Goal: Information Seeking & Learning: Understand process/instructions

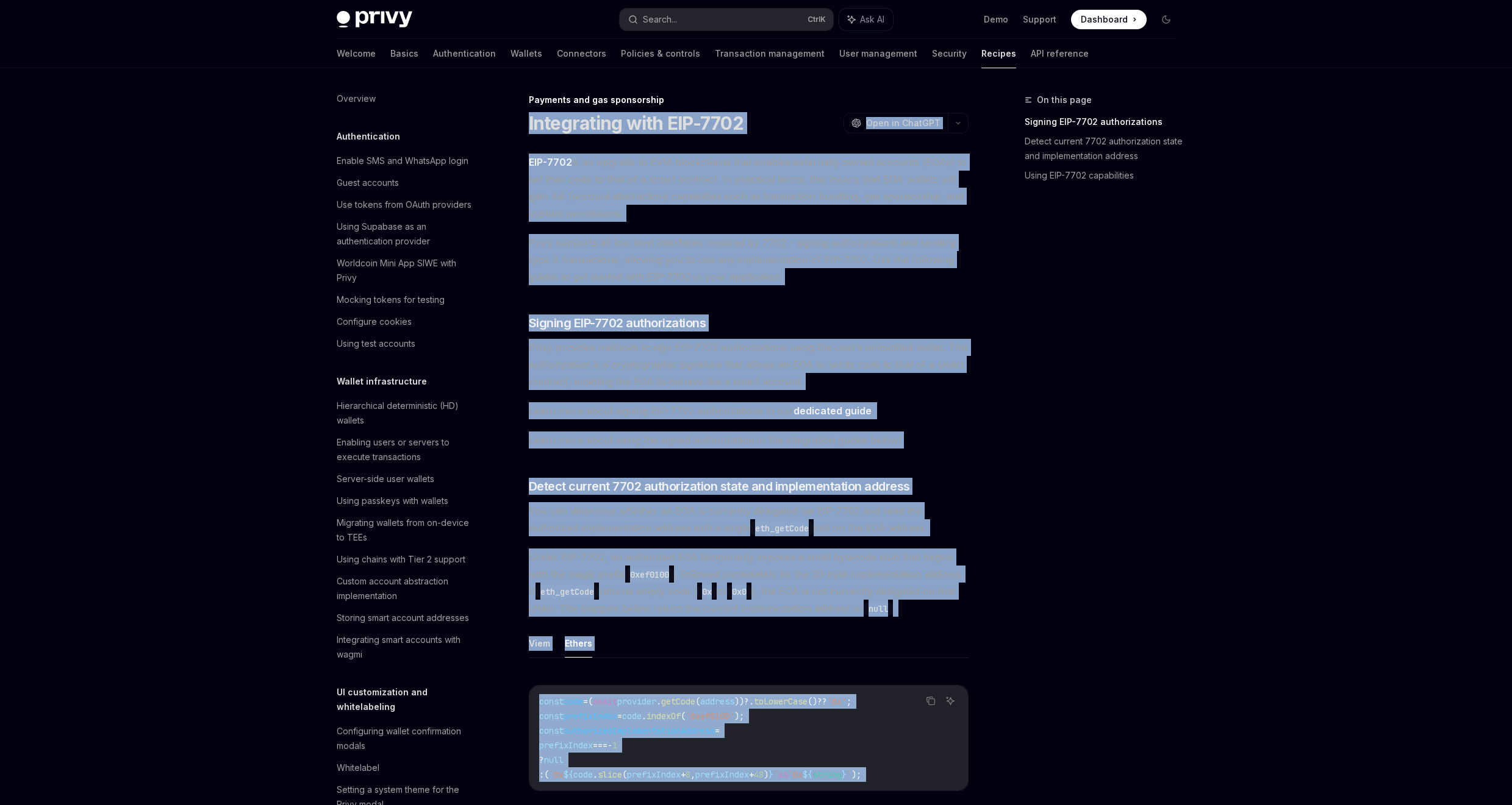
scroll to position [899, 0]
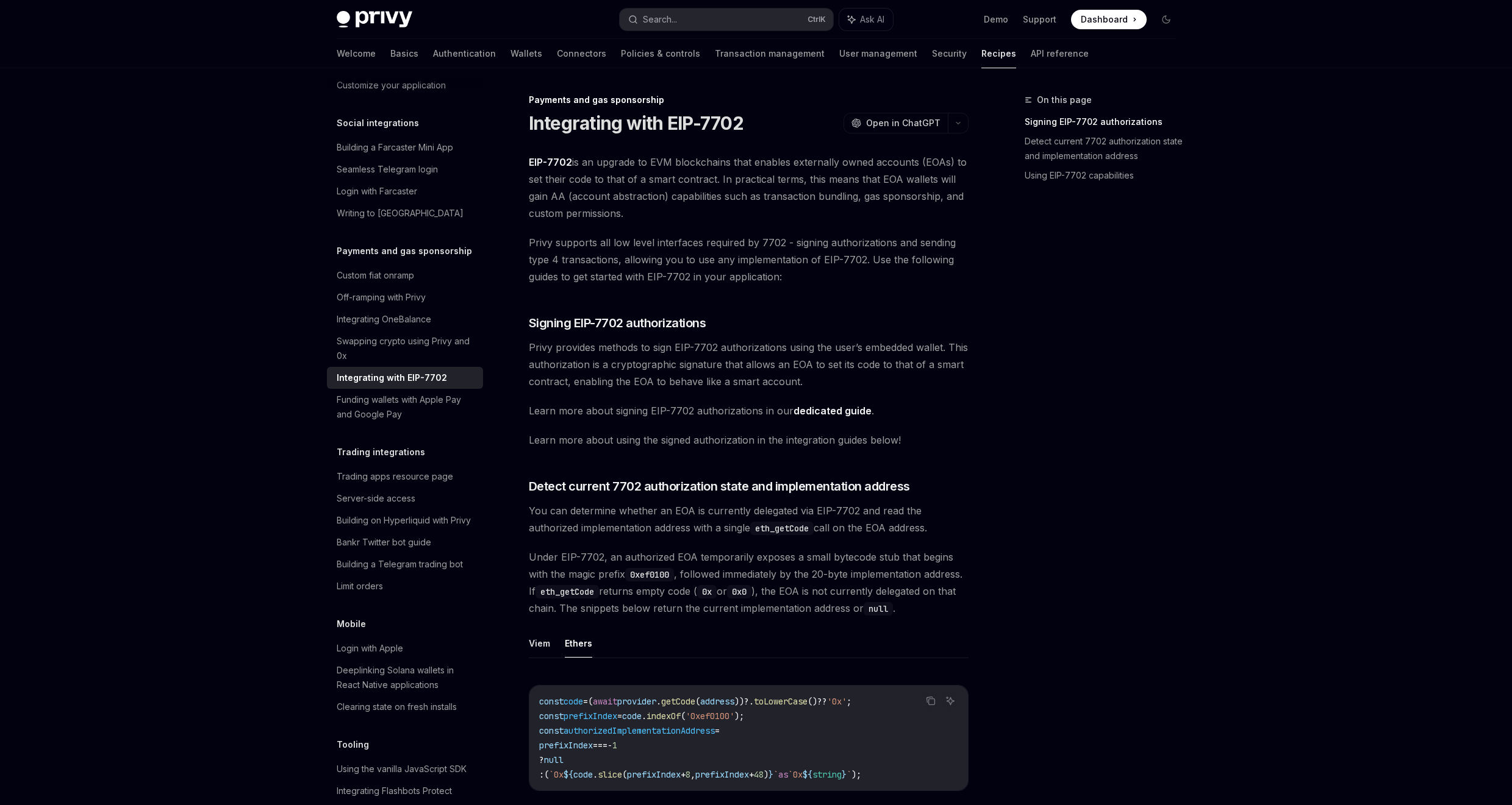
click at [1004, 458] on div "On this page Signing EIP-7702 authorizations Detect current 7702 authorization …" at bounding box center [1092, 449] width 185 height 713
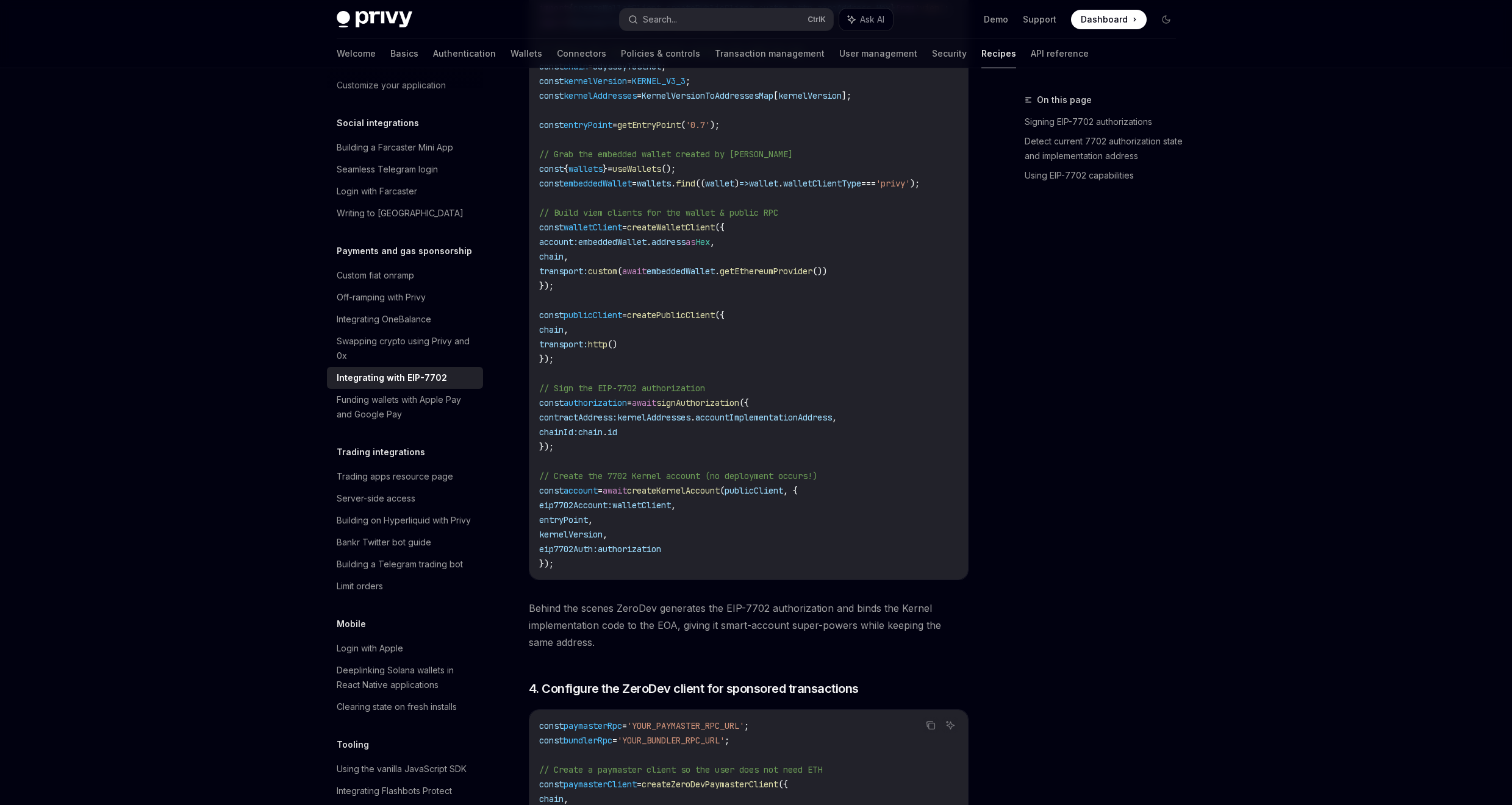
click at [739, 401] on span "signAuthorization" at bounding box center [697, 403] width 83 height 11
copy span "signAuthorization"
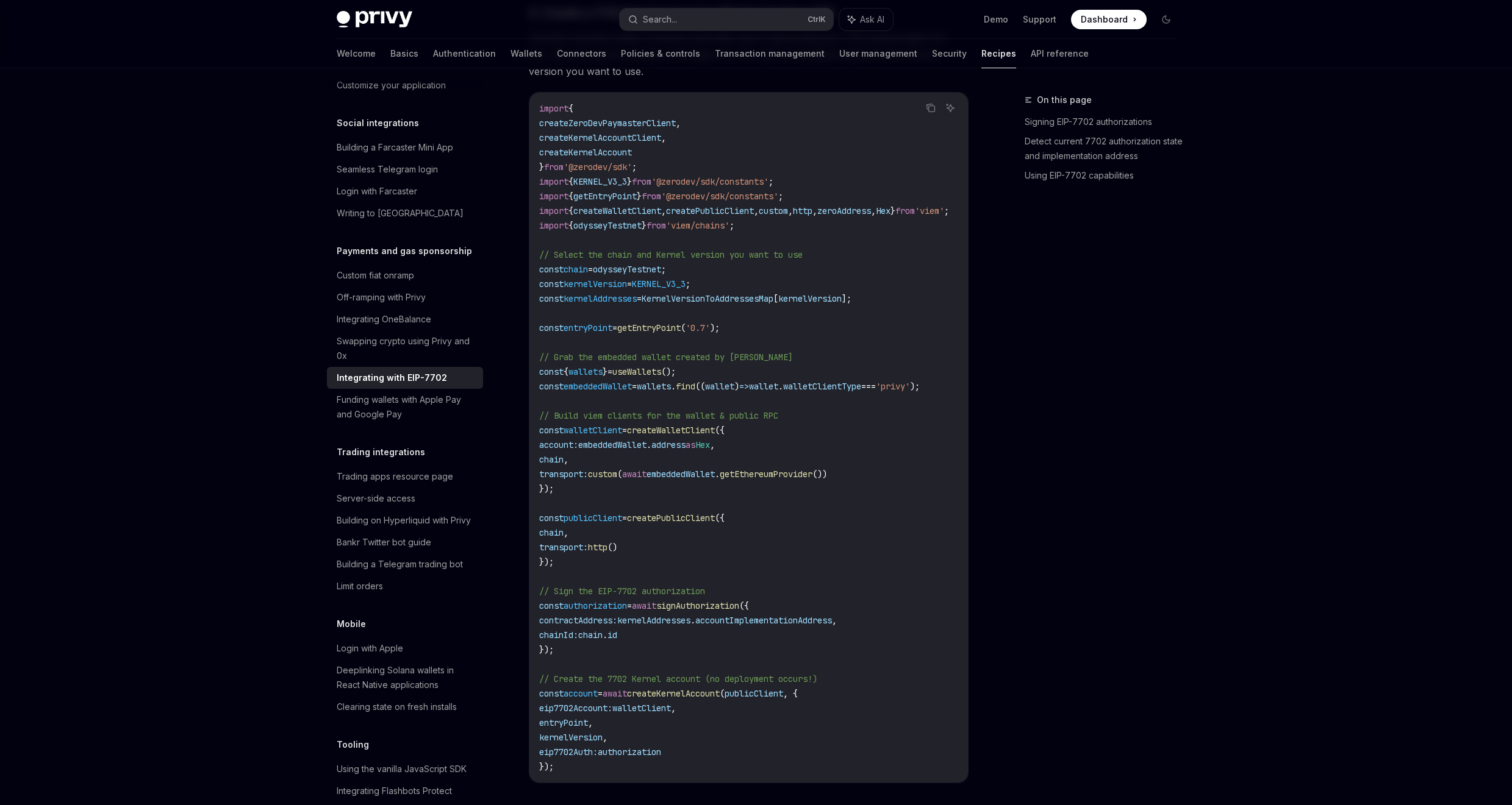
scroll to position [1784, 0]
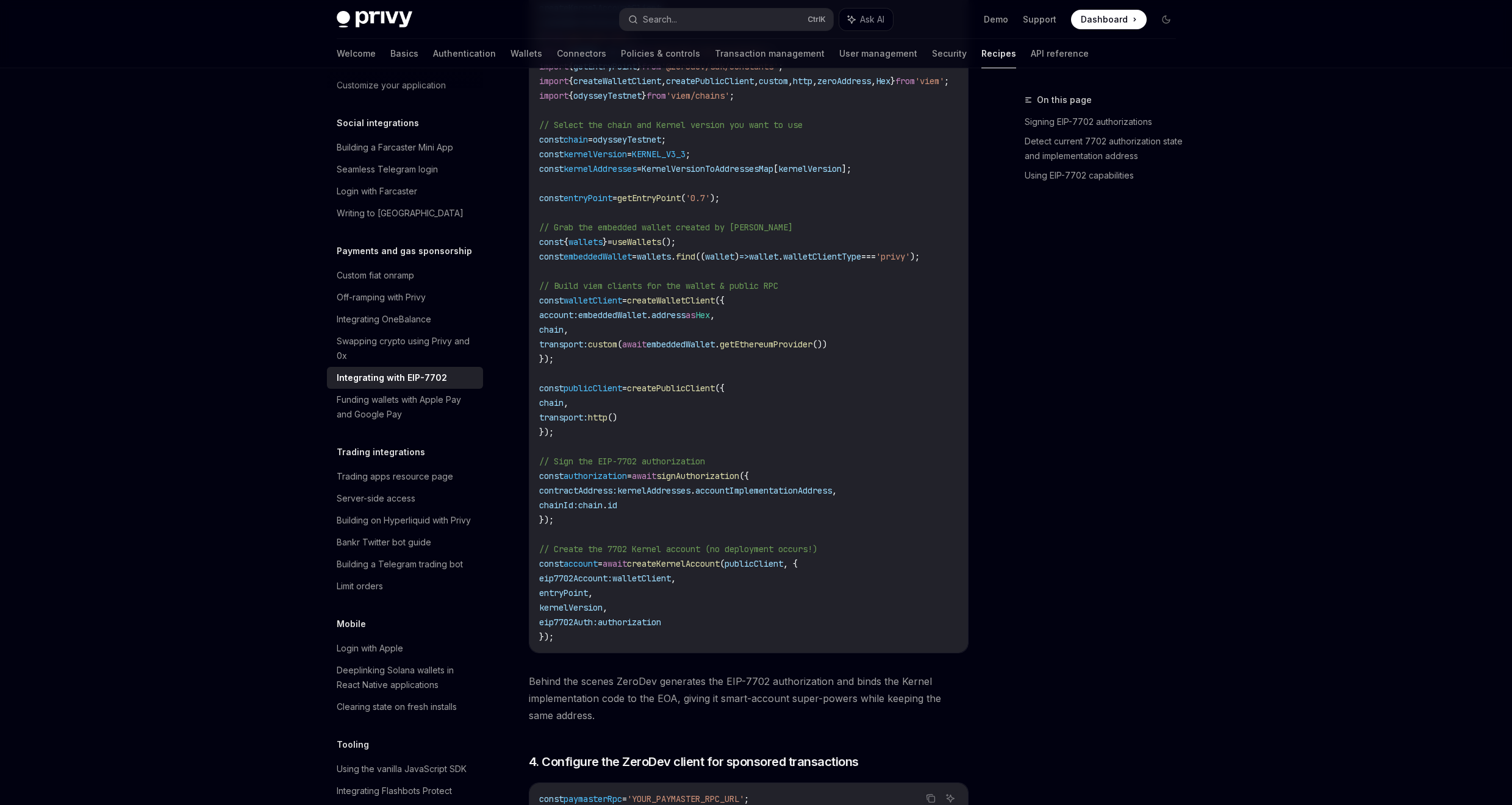
click at [583, 303] on span "walletClient" at bounding box center [593, 300] width 58 height 11
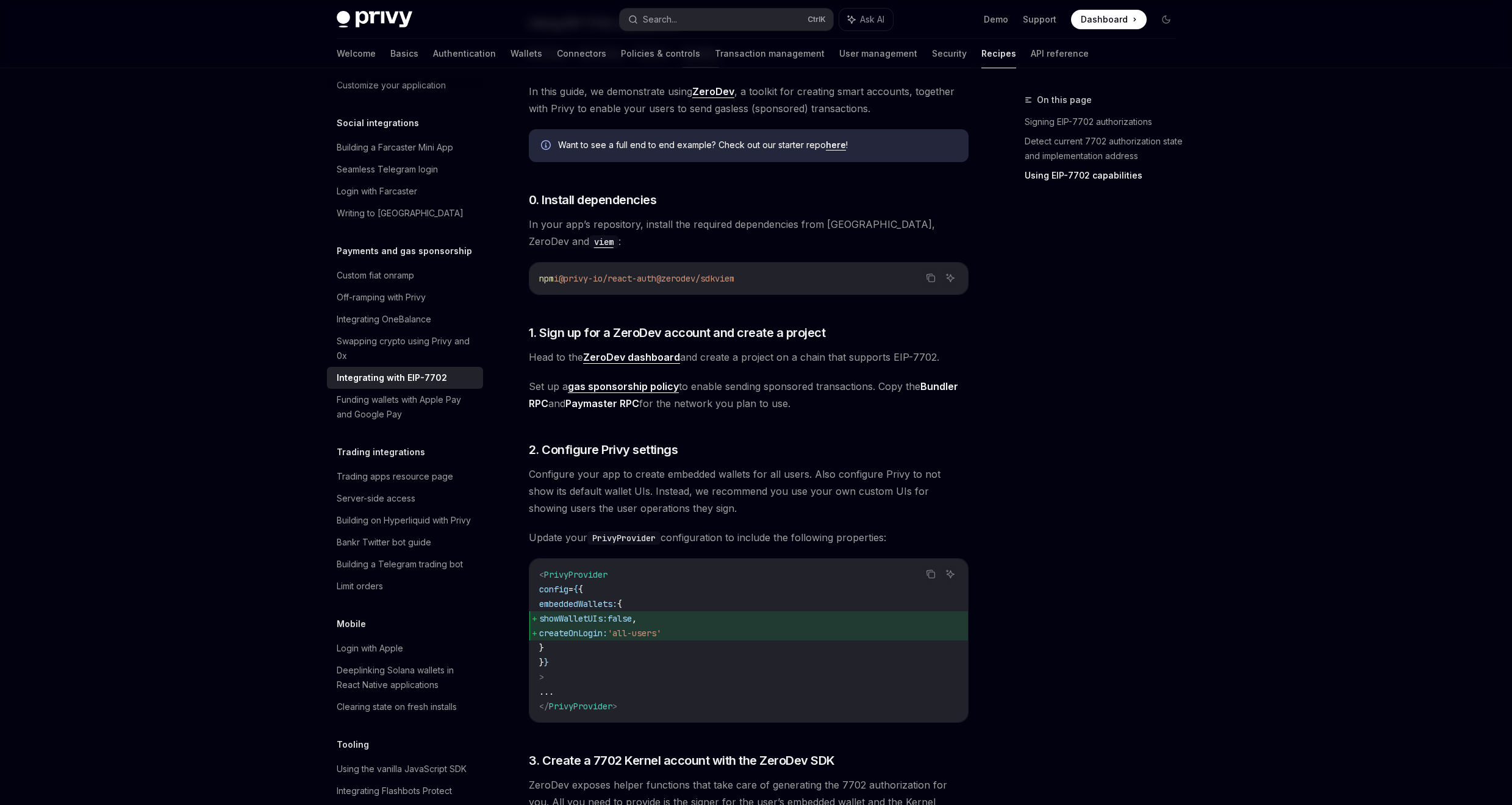
scroll to position [1053, 0]
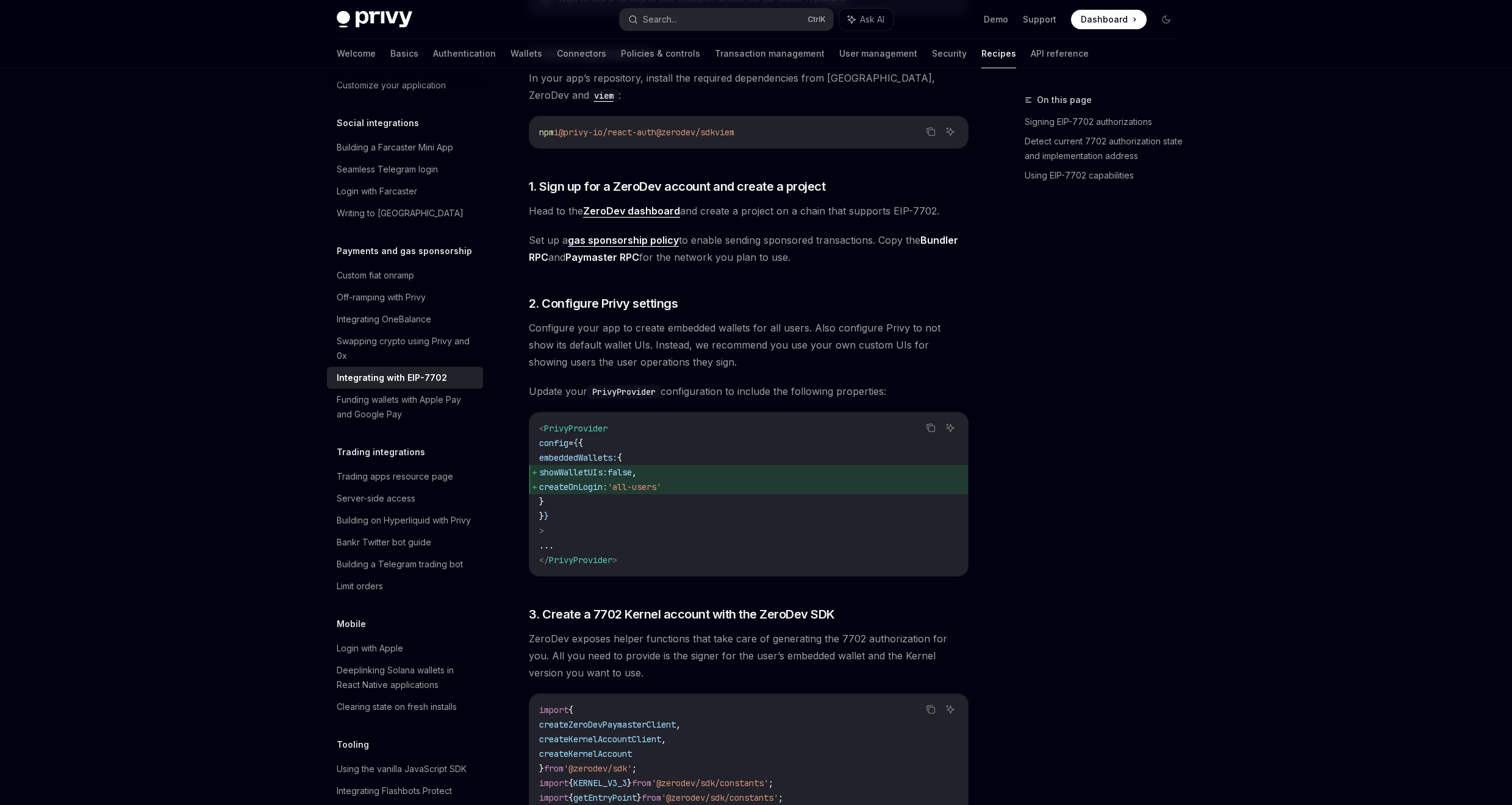
drag, startPoint x: 717, startPoint y: 484, endPoint x: 549, endPoint y: 469, distance: 168.7
click at [549, 469] on code "< PrivyProvider config = { { embeddedWallets: { showWalletUIs: false , createOn…" at bounding box center [748, 494] width 419 height 146
copy code "showWalletUIs: false , createOnLogin: 'all-users'"
